Goal: Task Accomplishment & Management: Use online tool/utility

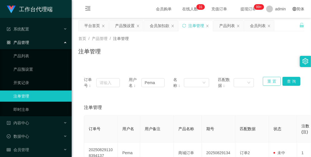
click at [271, 80] on button "重 置" at bounding box center [272, 81] width 18 height 9
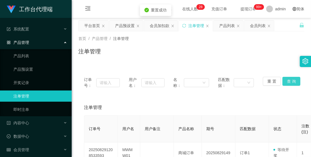
click at [283, 79] on button "查 询" at bounding box center [292, 81] width 18 height 9
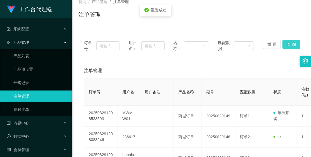
scroll to position [70, 0]
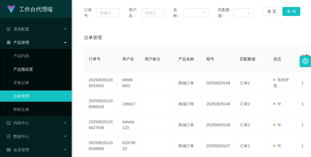
click at [38, 72] on link "产品预设置" at bounding box center [40, 69] width 54 height 11
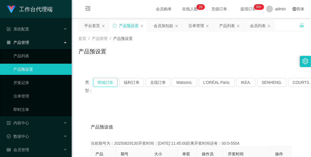
click at [106, 81] on button "商城订单" at bounding box center [105, 82] width 25 height 9
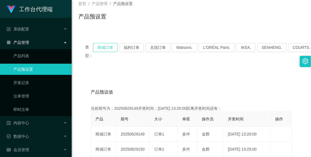
scroll to position [70, 0]
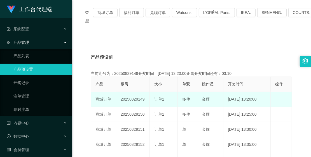
drag, startPoint x: 119, startPoint y: 100, endPoint x: 143, endPoint y: 99, distance: 24.1
click at [143, 99] on td "20250829149" at bounding box center [133, 99] width 34 height 15
copy td "20250829149"
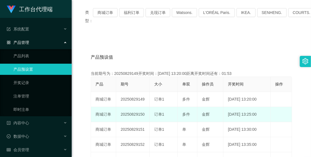
drag, startPoint x: 119, startPoint y: 112, endPoint x: 145, endPoint y: 113, distance: 26.1
click at [145, 113] on td "20250829150" at bounding box center [133, 114] width 34 height 15
copy td "20250829150"
